Goal: Check status: Check status

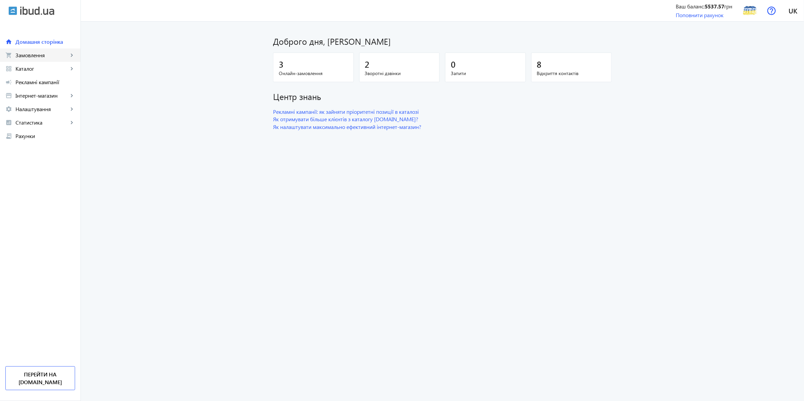
click at [41, 59] on link "shopping_cart Замовлення keyboard_arrow_right" at bounding box center [40, 54] width 80 height 13
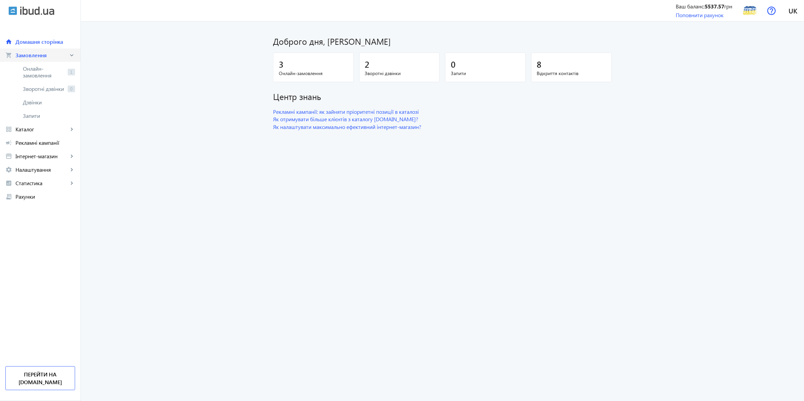
click at [31, 53] on span "Замовлення" at bounding box center [41, 55] width 53 height 7
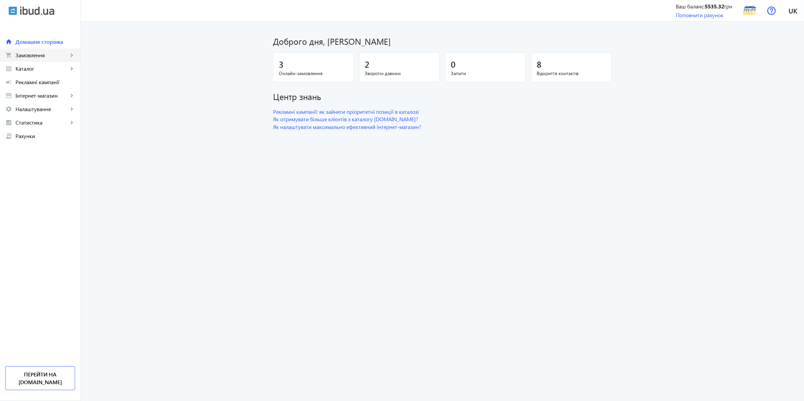
click at [41, 57] on span "Замовлення" at bounding box center [41, 55] width 53 height 7
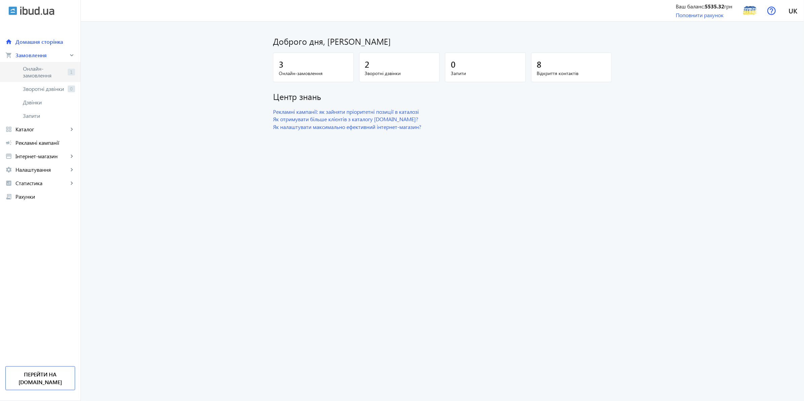
click at [42, 75] on span "Онлайн-замовлення" at bounding box center [44, 71] width 42 height 13
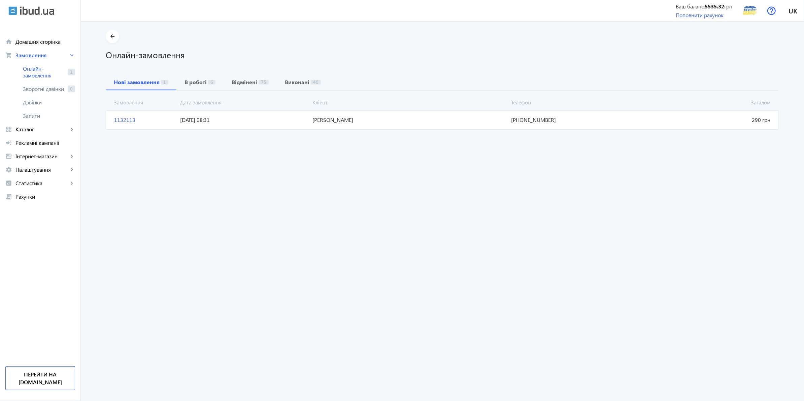
click at [232, 124] on mat-card "1132113 [PERSON_NAME] Загалом 290 грн [DATE] 08:31 [PHONE_NUMBER]" at bounding box center [442, 119] width 673 height 19
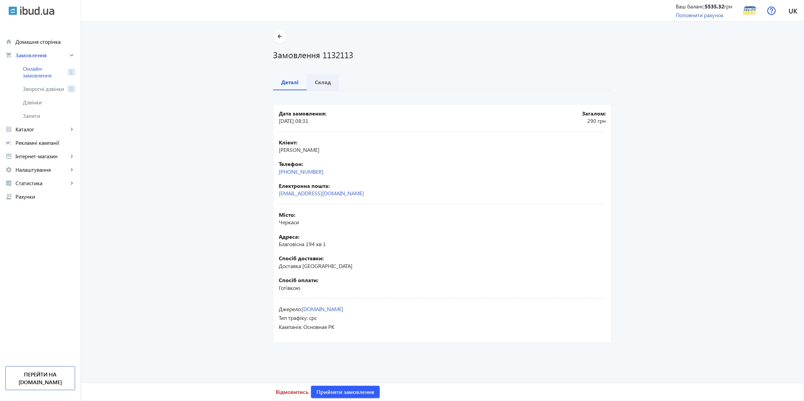
click at [322, 83] on b "Склад" at bounding box center [323, 81] width 16 height 5
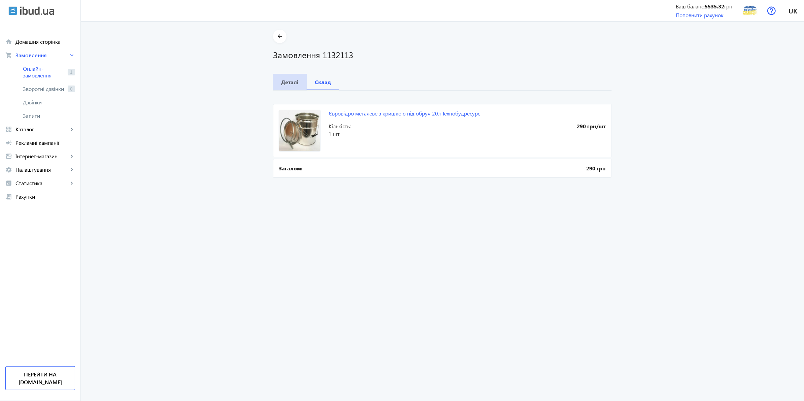
click at [291, 83] on b "Деталі" at bounding box center [290, 81] width 18 height 5
